Goal: Contribute content

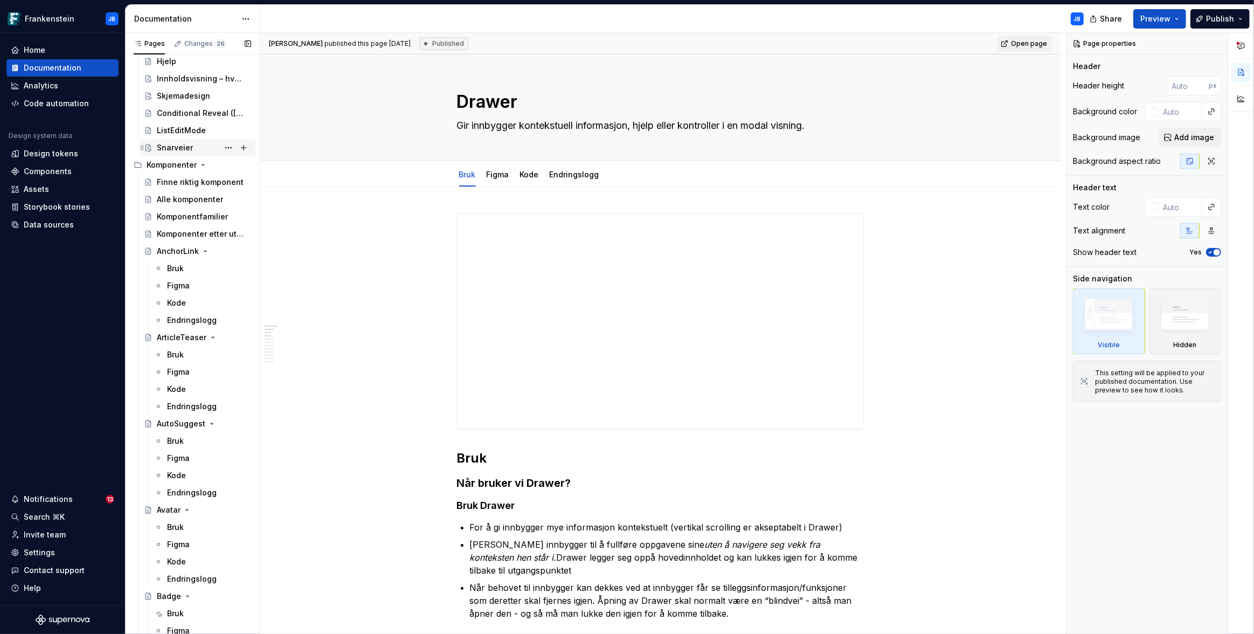
scroll to position [32, 0]
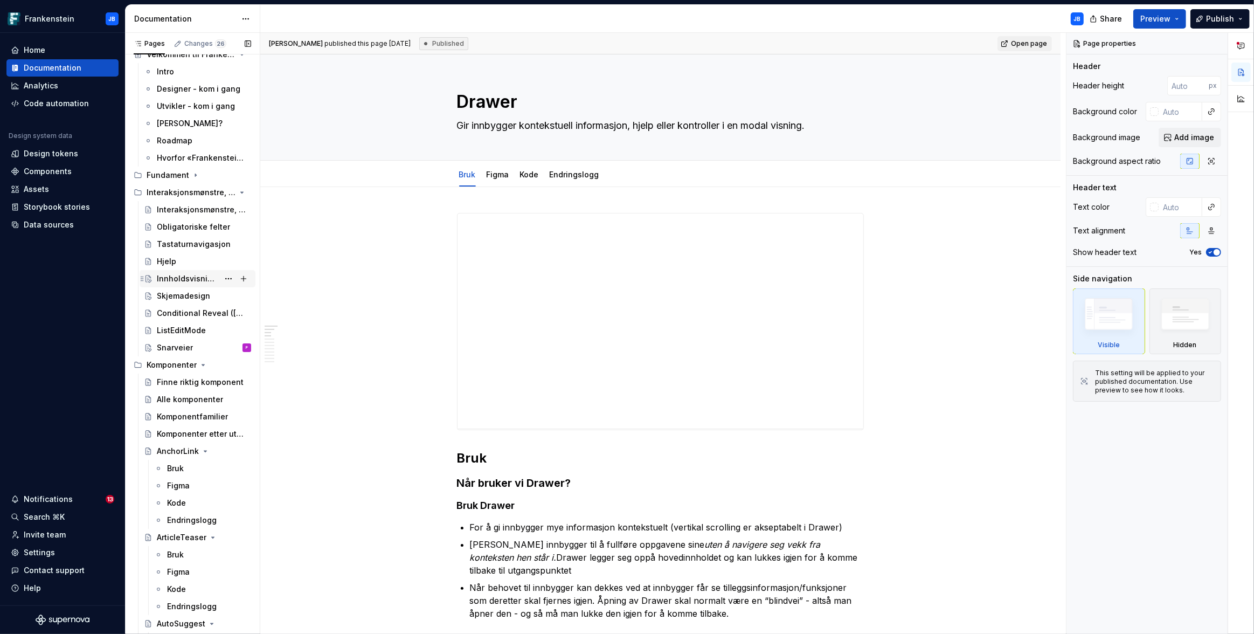
click at [162, 274] on div "Innholdsvisning – hvordan velge riktig komponent?" at bounding box center [188, 278] width 62 height 11
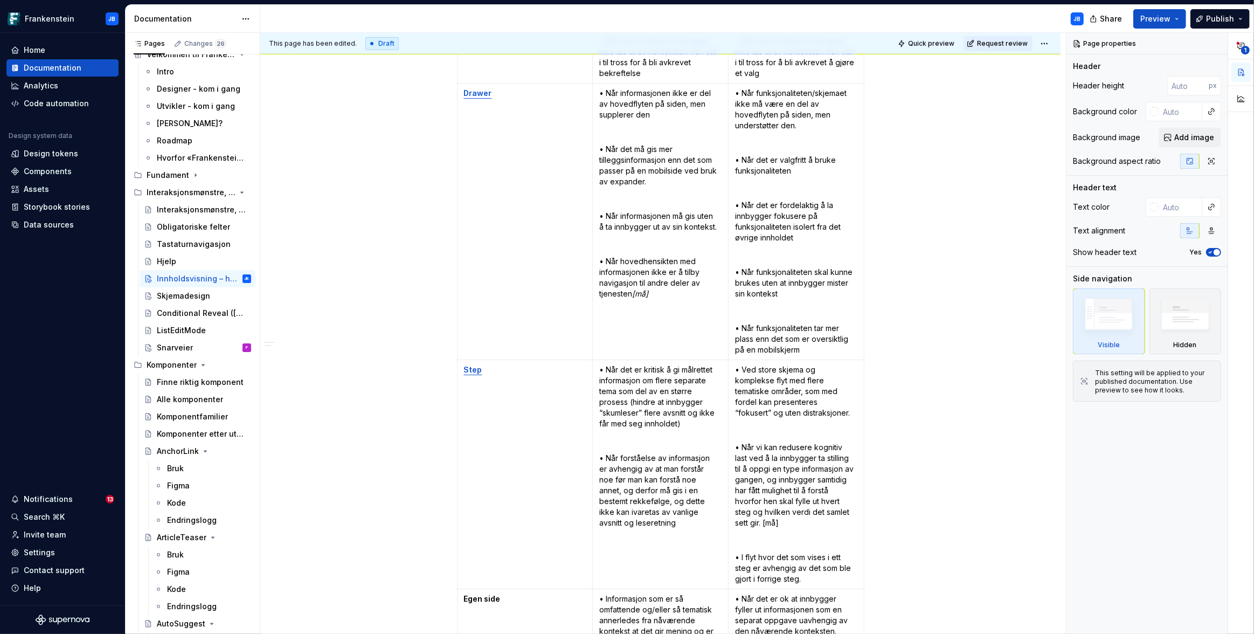
scroll to position [1590, 0]
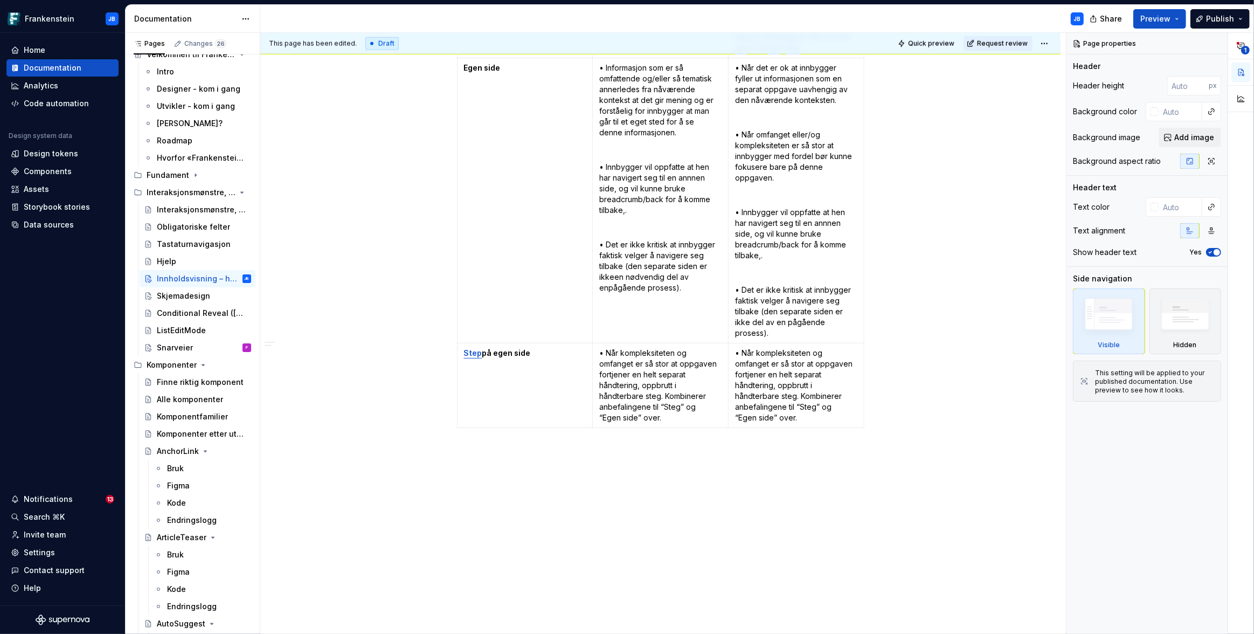
type textarea "*"
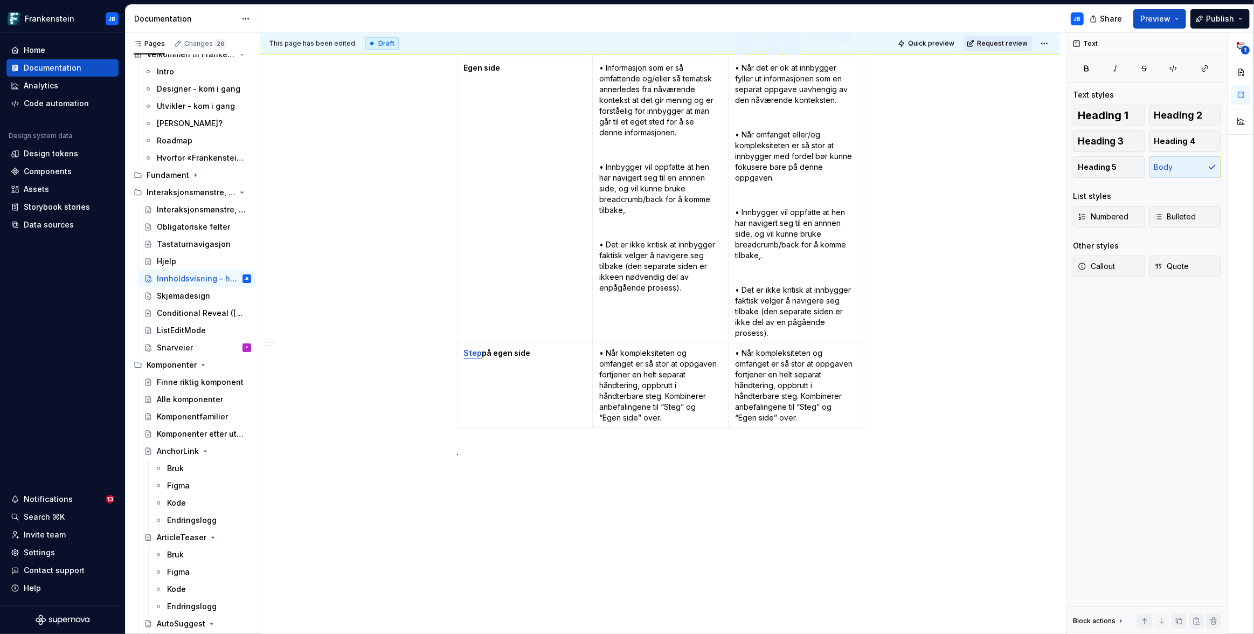
click at [989, 46] on span "Request review" at bounding box center [1002, 43] width 51 height 9
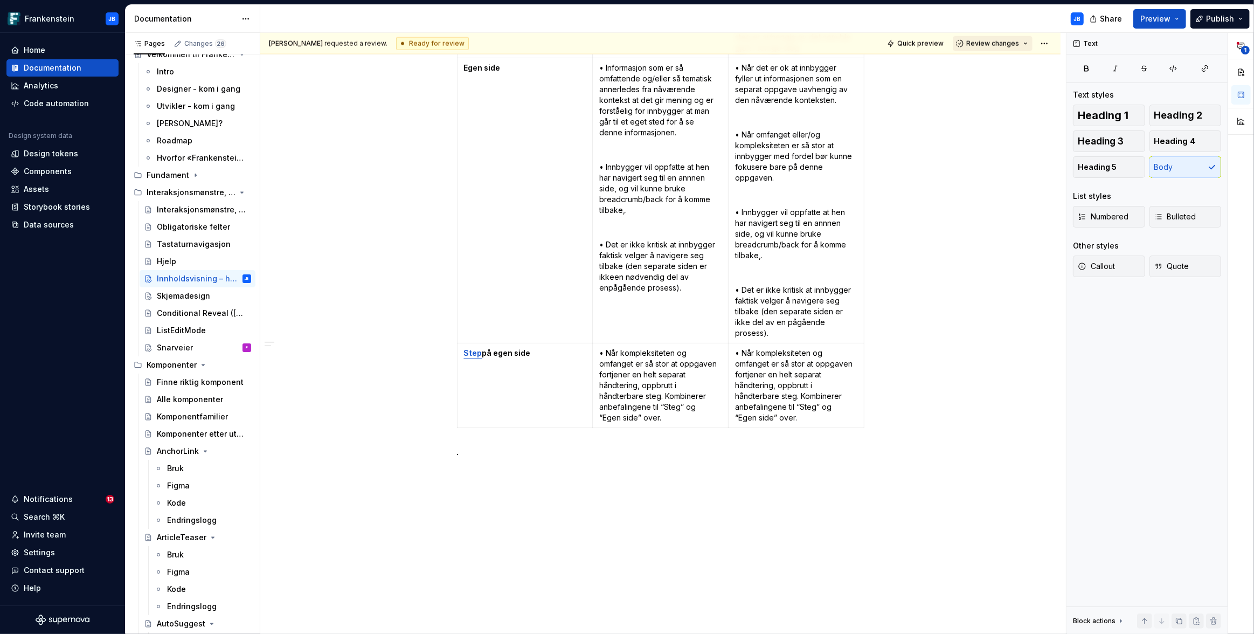
click at [993, 44] on span "Review changes" at bounding box center [993, 43] width 53 height 9
click at [991, 72] on div "This page is ready to publish." at bounding box center [1023, 75] width 94 height 9
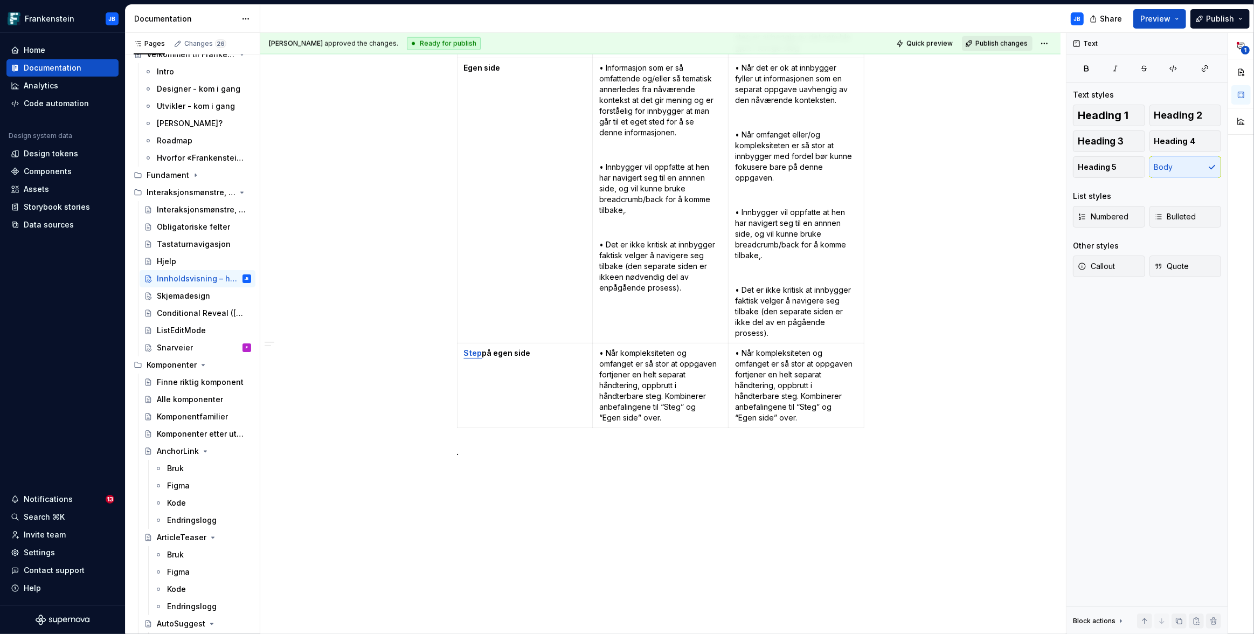
click at [1001, 44] on span "Publish changes" at bounding box center [1002, 43] width 52 height 9
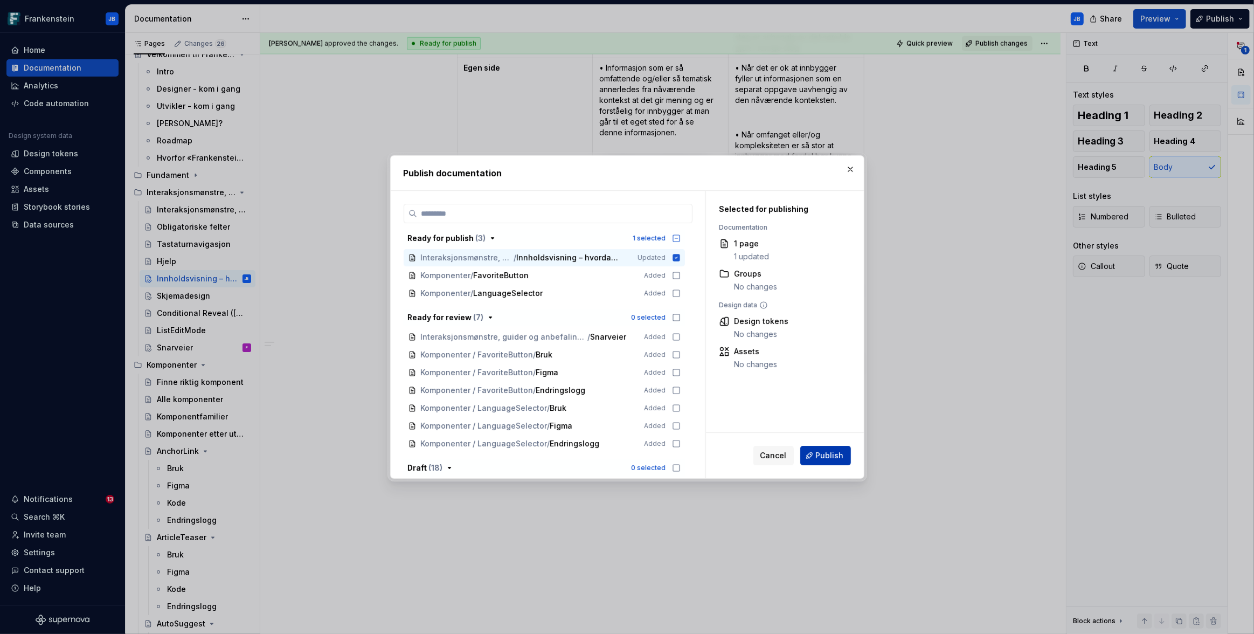
click at [826, 454] on span "Publish" at bounding box center [830, 455] width 28 height 11
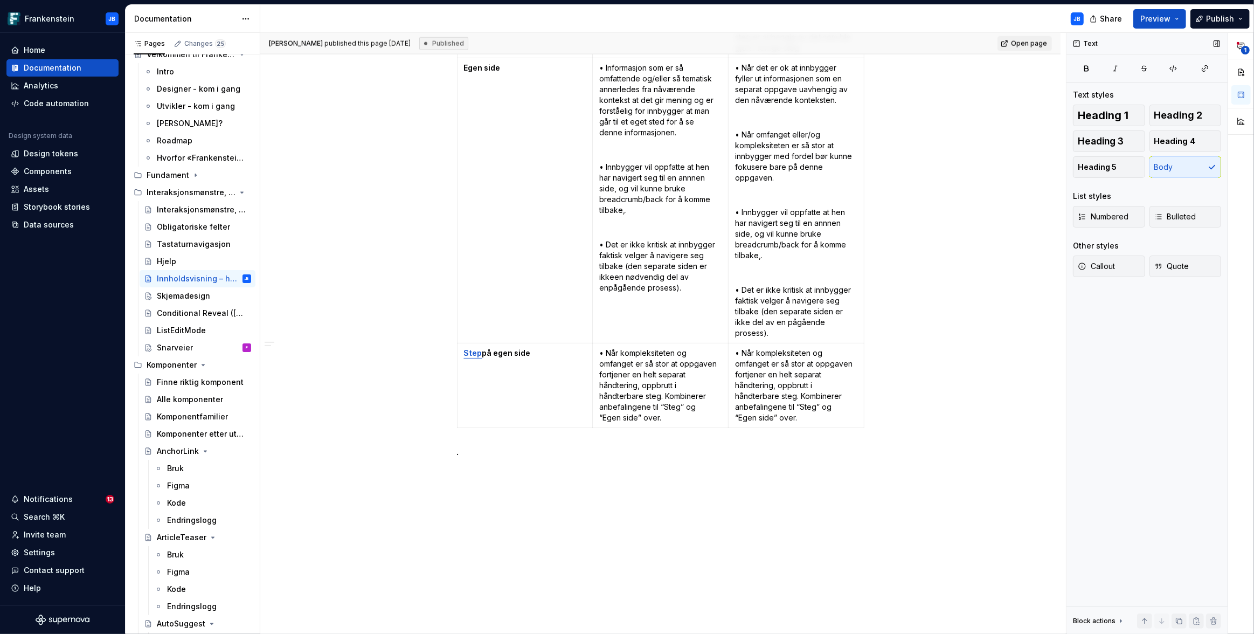
type textarea "*"
